Goal: Task Accomplishment & Management: Manage account settings

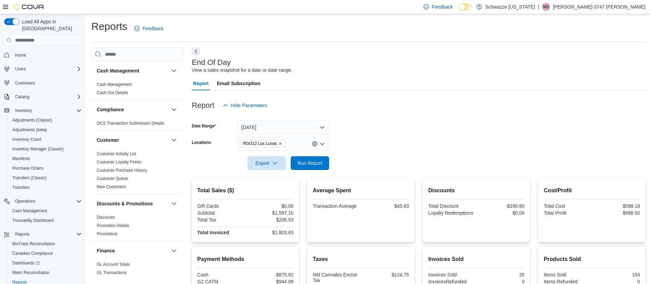
scroll to position [100, 0]
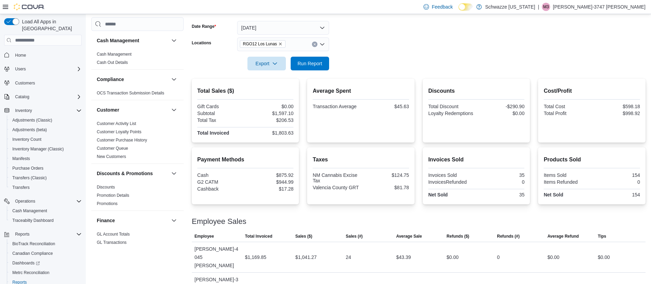
click at [639, 5] on p "[PERSON_NAME]-3747 [PERSON_NAME]" at bounding box center [599, 7] width 93 height 8
click at [595, 65] on span "Sign Out" at bounding box center [601, 66] width 19 height 7
